Goal: Information Seeking & Learning: Learn about a topic

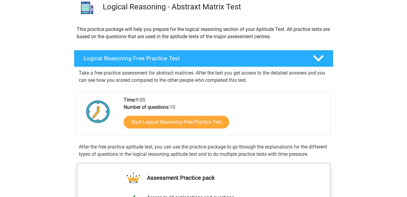
scroll to position [61, 0]
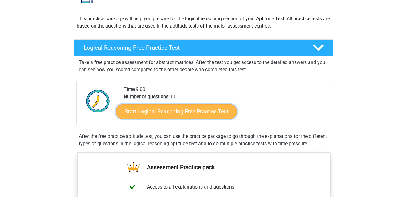
click at [195, 111] on link "Start Logical Reasoning Free Practice Test" at bounding box center [176, 111] width 121 height 15
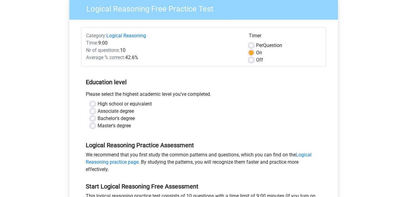
scroll to position [61, 0]
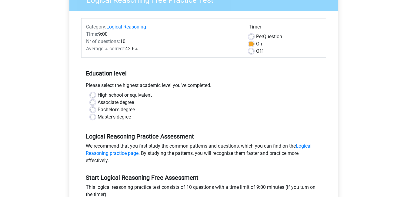
click at [98, 94] on label "High school or equivalent" at bounding box center [125, 95] width 54 height 7
click at [94, 94] on input "High school or equivalent" at bounding box center [92, 95] width 5 height 6
radio input "true"
click at [98, 102] on label "Associate degree" at bounding box center [116, 102] width 36 height 7
click at [93, 102] on input "Associate degree" at bounding box center [92, 102] width 5 height 6
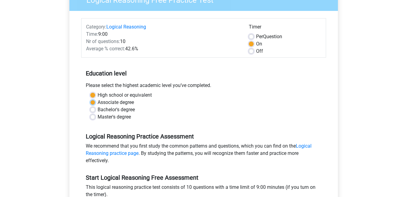
radio input "true"
click at [94, 92] on div "High school or equivalent" at bounding box center [203, 95] width 227 height 7
click at [98, 94] on label "High school or equivalent" at bounding box center [125, 95] width 54 height 7
click at [94, 94] on input "High school or equivalent" at bounding box center [92, 95] width 5 height 6
radio input "true"
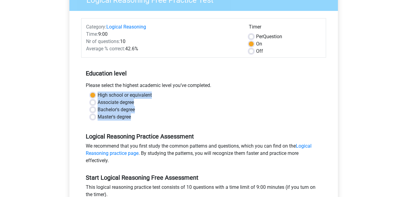
drag, startPoint x: 97, startPoint y: 94, endPoint x: 132, endPoint y: 117, distance: 42.2
click at [132, 117] on div "High school or equivalent Associate degree Bachelor's degree Master's degree" at bounding box center [204, 106] width 236 height 29
copy div "High school or equivalent Associate degree Bachelor's degree Master's degree"
click at [98, 94] on label "High school or equivalent" at bounding box center [125, 95] width 54 height 7
click at [92, 94] on input "High school or equivalent" at bounding box center [92, 95] width 5 height 6
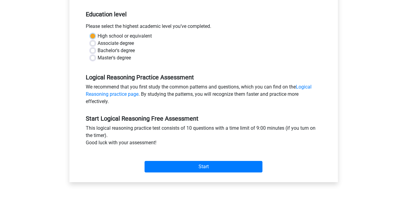
scroll to position [121, 0]
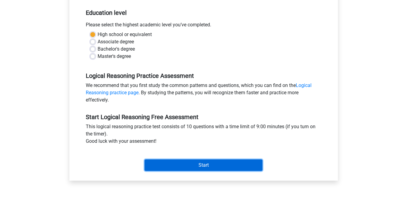
click at [201, 166] on input "Start" at bounding box center [204, 165] width 118 height 12
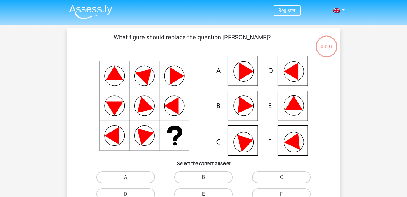
click at [292, 101] on icon at bounding box center [294, 103] width 18 height 14
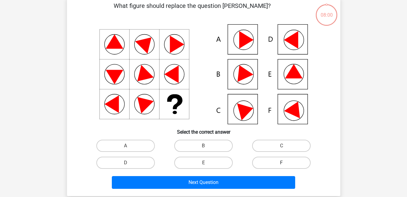
scroll to position [61, 0]
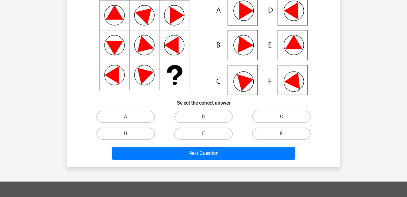
click at [209, 134] on label "E" at bounding box center [203, 134] width 58 height 12
click at [207, 134] on input "E" at bounding box center [205, 136] width 4 height 4
radio input "true"
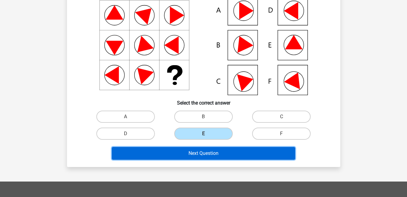
click at [206, 154] on button "Next Question" at bounding box center [203, 153] width 183 height 13
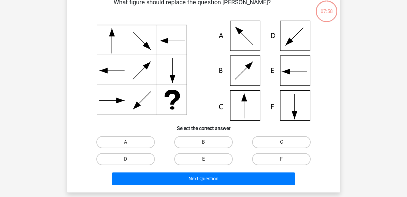
scroll to position [28, 0]
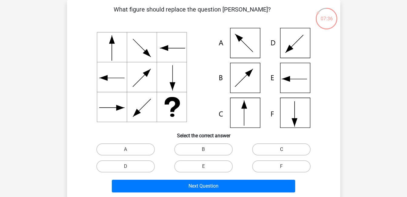
click at [275, 147] on label "C" at bounding box center [281, 149] width 58 height 12
click at [282, 149] on input "C" at bounding box center [284, 151] width 4 height 4
radio input "true"
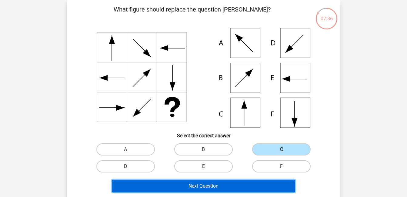
click at [225, 186] on button "Next Question" at bounding box center [203, 186] width 183 height 13
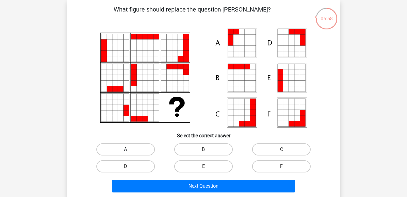
click at [137, 147] on label "A" at bounding box center [125, 149] width 58 height 12
click at [129, 149] on input "A" at bounding box center [127, 151] width 4 height 4
radio input "true"
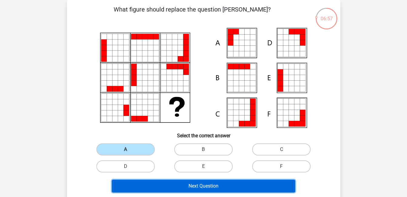
click at [228, 183] on button "Next Question" at bounding box center [203, 186] width 183 height 13
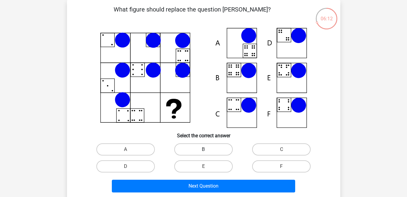
click at [220, 148] on label "B" at bounding box center [203, 149] width 58 height 12
click at [207, 149] on input "B" at bounding box center [205, 151] width 4 height 4
radio input "true"
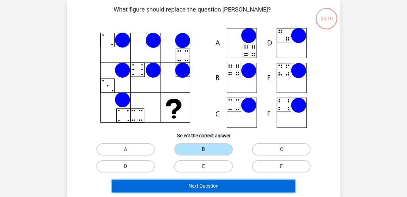
click at [219, 185] on button "Next Question" at bounding box center [203, 186] width 183 height 13
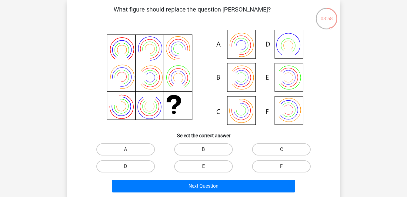
click at [205, 150] on input "B" at bounding box center [205, 151] width 4 height 4
radio input "true"
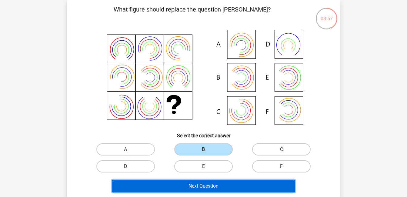
click at [200, 184] on button "Next Question" at bounding box center [203, 186] width 183 height 13
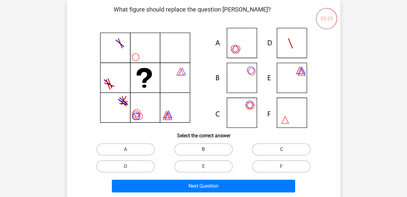
click at [209, 148] on label "B" at bounding box center [203, 149] width 58 height 12
click at [207, 149] on input "B" at bounding box center [205, 151] width 4 height 4
radio input "true"
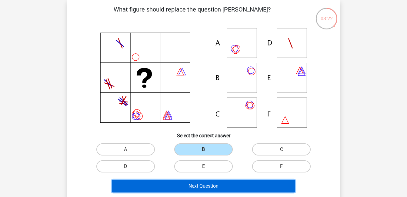
click at [200, 185] on button "Next Question" at bounding box center [203, 186] width 183 height 13
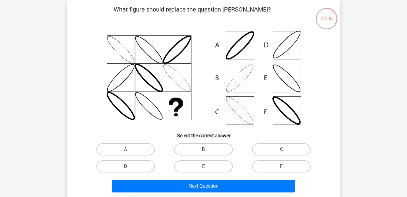
click at [203, 150] on label "B" at bounding box center [203, 149] width 58 height 12
click at [203, 150] on input "B" at bounding box center [205, 151] width 4 height 4
radio input "true"
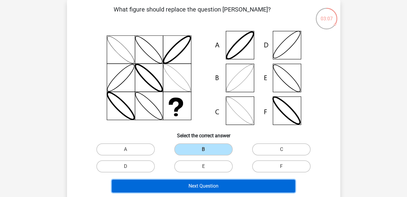
click at [200, 182] on button "Next Question" at bounding box center [203, 186] width 183 height 13
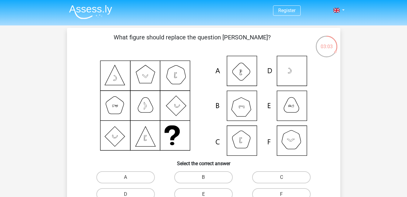
scroll to position [30, 0]
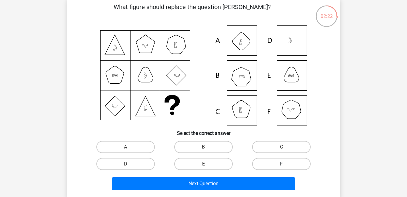
click at [282, 163] on label "F" at bounding box center [281, 164] width 58 height 12
click at [282, 164] on input "F" at bounding box center [284, 166] width 4 height 4
radio input "true"
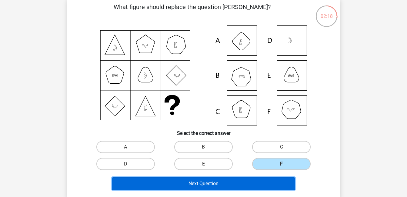
click at [208, 182] on button "Next Question" at bounding box center [203, 183] width 183 height 13
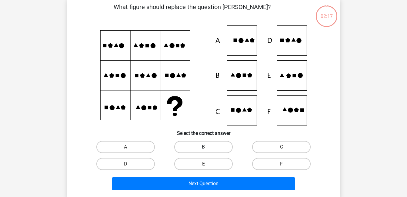
scroll to position [28, 0]
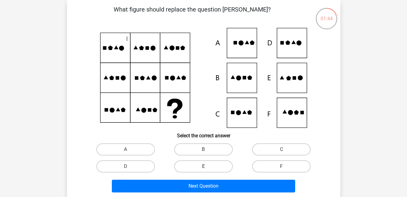
click at [210, 165] on label "E" at bounding box center [203, 166] width 58 height 12
click at [207, 166] on input "E" at bounding box center [205, 168] width 4 height 4
radio input "true"
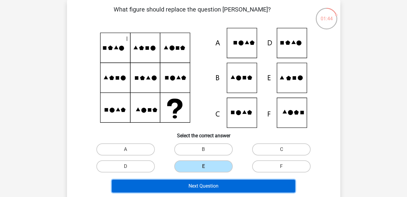
click at [205, 185] on button "Next Question" at bounding box center [203, 186] width 183 height 13
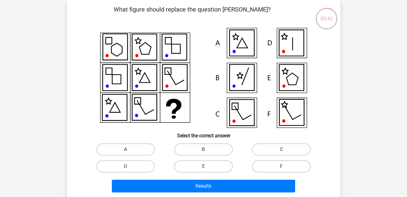
click at [285, 112] on icon at bounding box center [291, 112] width 25 height 26
click at [139, 166] on label "D" at bounding box center [125, 166] width 58 height 12
click at [129, 166] on input "D" at bounding box center [127, 168] width 4 height 4
radio input "true"
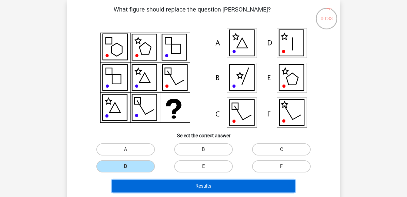
click at [178, 187] on button "Results" at bounding box center [203, 186] width 183 height 13
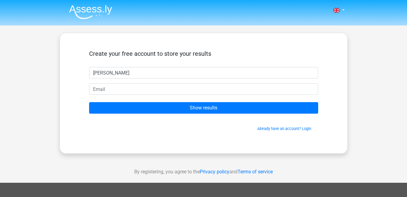
type input "David"
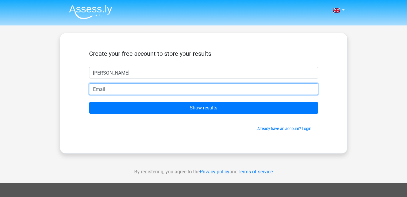
click at [161, 88] on input "email" at bounding box center [203, 89] width 229 height 12
type input "david.bueker2004@gmail.com"
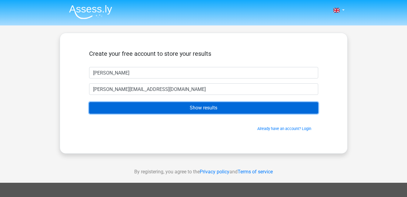
click at [183, 104] on input "Show results" at bounding box center [203, 108] width 229 height 12
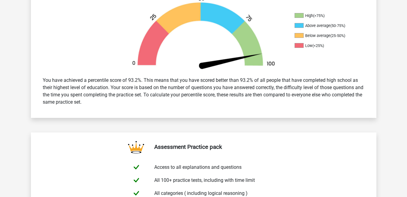
scroll to position [121, 0]
